Goal: Task Accomplishment & Management: Manage account settings

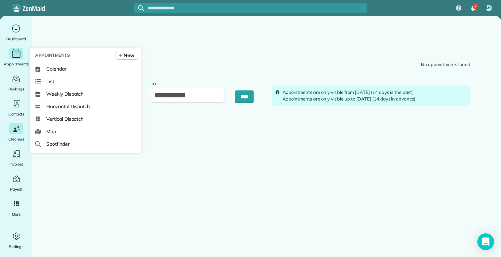
click at [17, 53] on icon "Main" at bounding box center [16, 53] width 11 height 10
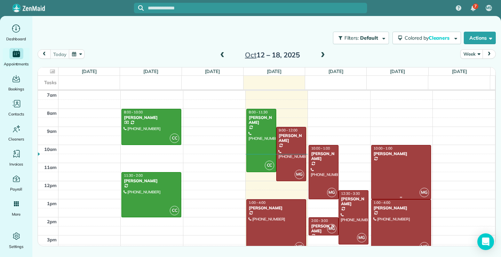
click at [395, 171] on div at bounding box center [401, 173] width 59 height 54
